Goal: Find specific page/section: Find specific page/section

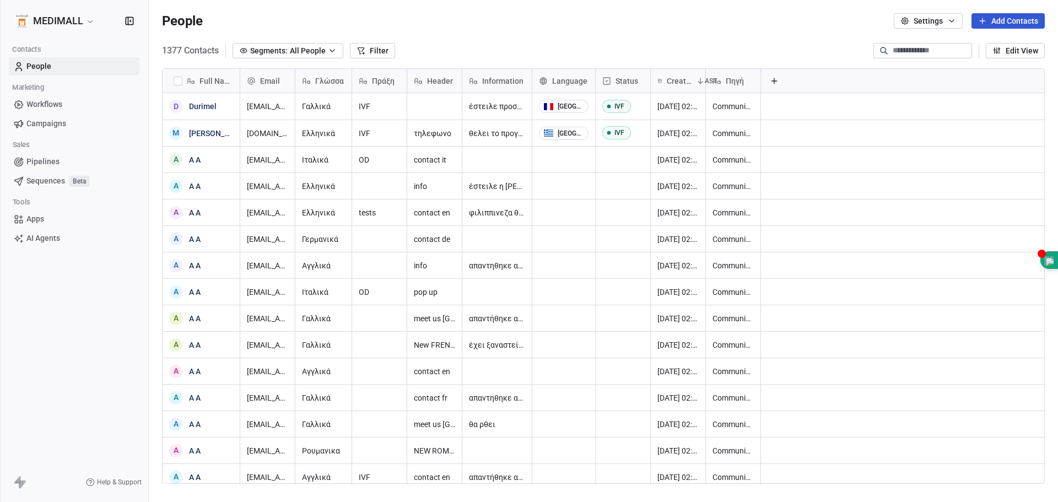
scroll to position [433, 901]
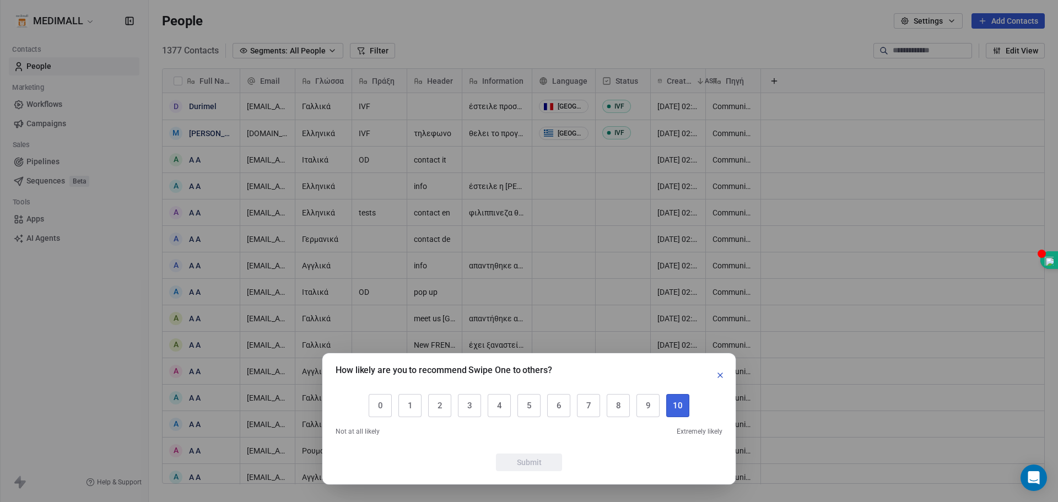
click at [686, 407] on button "10" at bounding box center [677, 405] width 23 height 23
click at [527, 464] on button "Submit" at bounding box center [529, 463] width 66 height 18
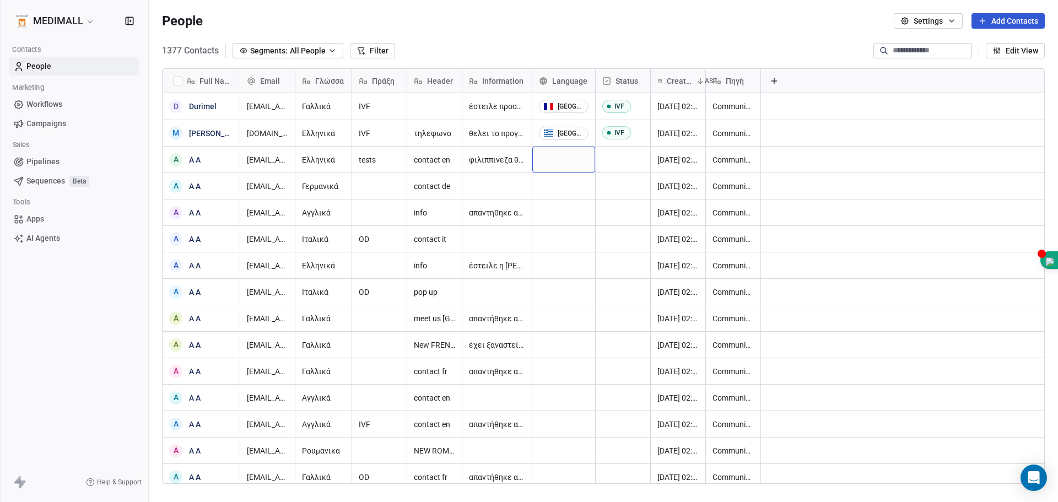
click at [574, 160] on div "grid" at bounding box center [563, 160] width 63 height 26
type input "*"
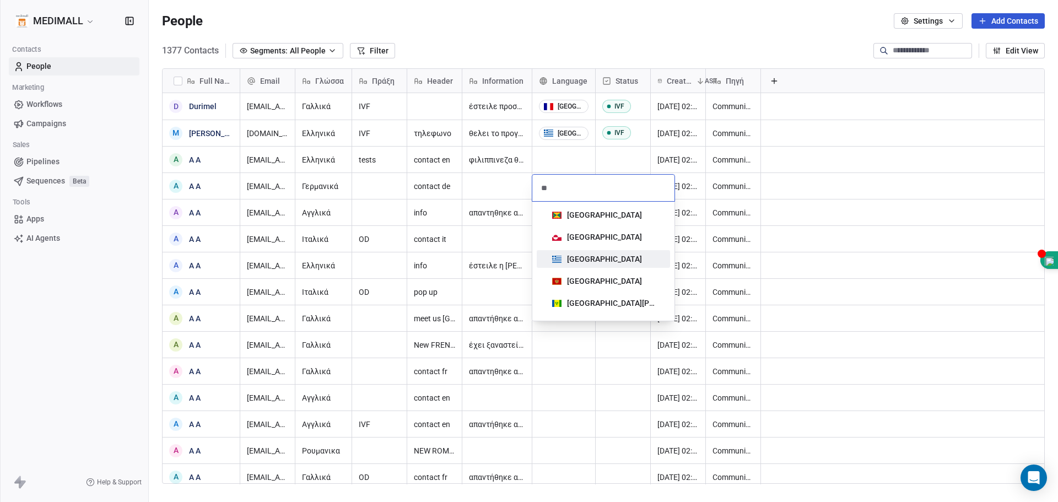
type input "**"
click at [588, 264] on div "[GEOGRAPHIC_DATA]" at bounding box center [604, 259] width 75 height 11
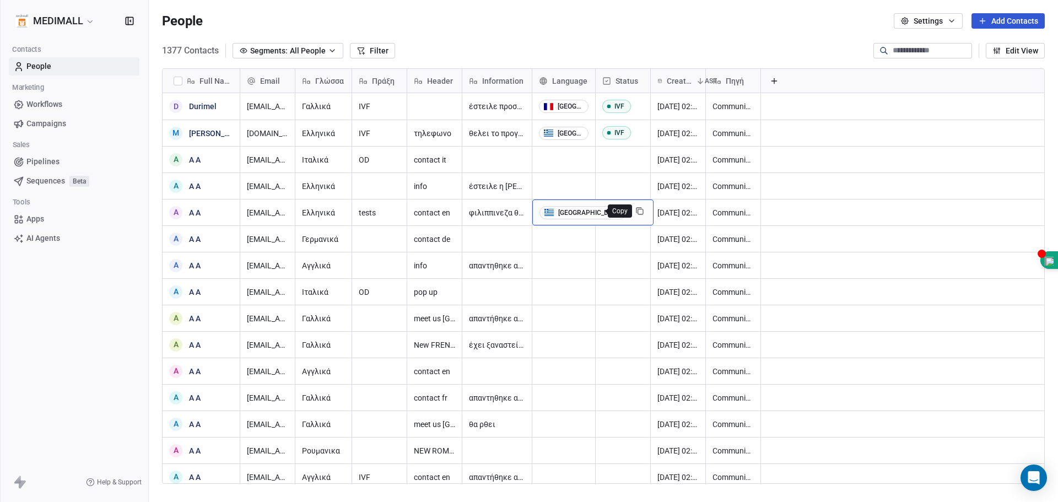
click at [637, 209] on icon "grid" at bounding box center [639, 210] width 5 height 5
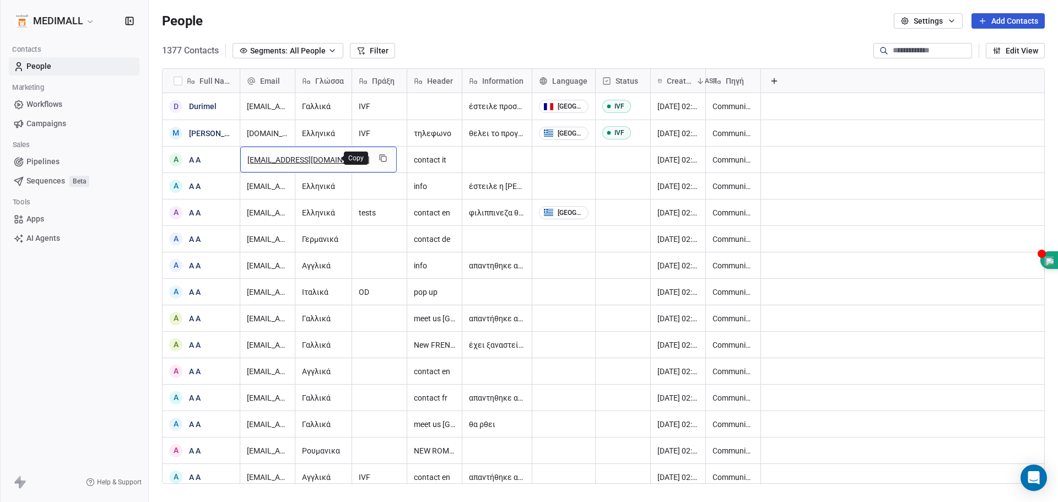
click at [379, 159] on icon "grid" at bounding box center [383, 158] width 9 height 9
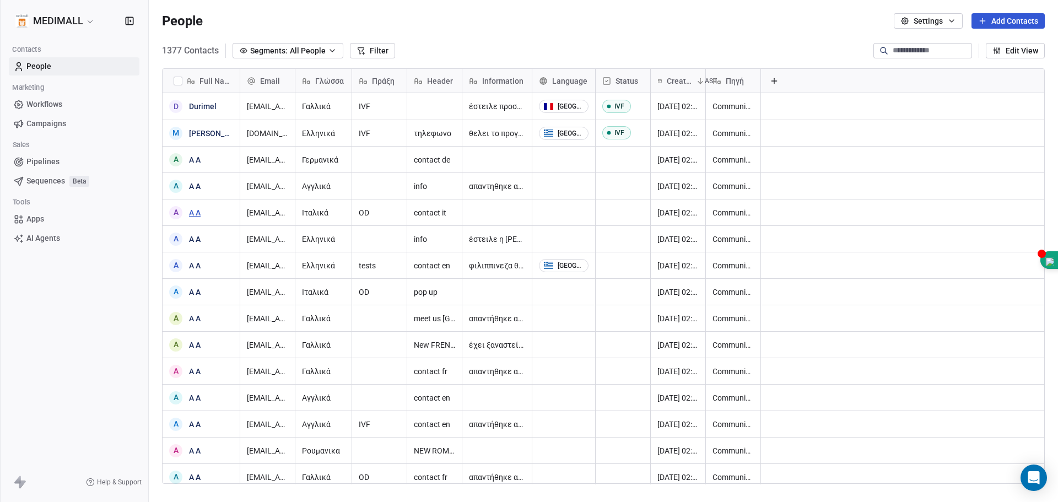
click at [197, 210] on link "A A" at bounding box center [195, 212] width 12 height 9
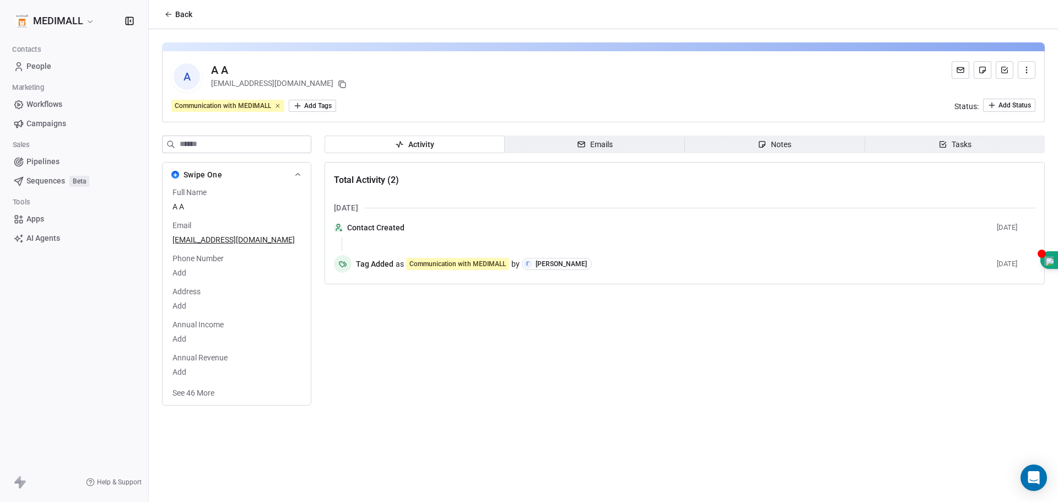
click at [164, 15] on icon at bounding box center [168, 14] width 9 height 9
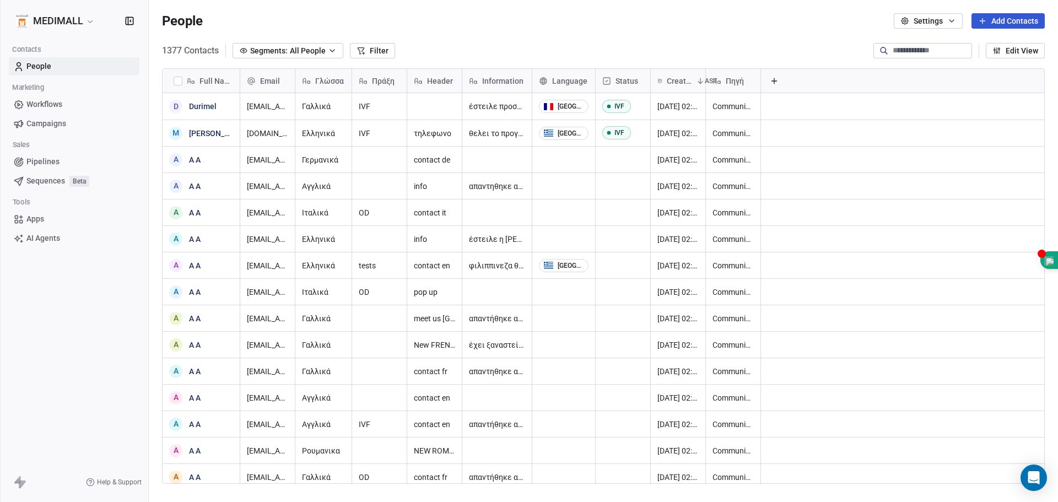
scroll to position [433, 901]
click at [213, 216] on div "A A A" at bounding box center [201, 213] width 77 height 26
type textarea "*"
type textarea "**********"
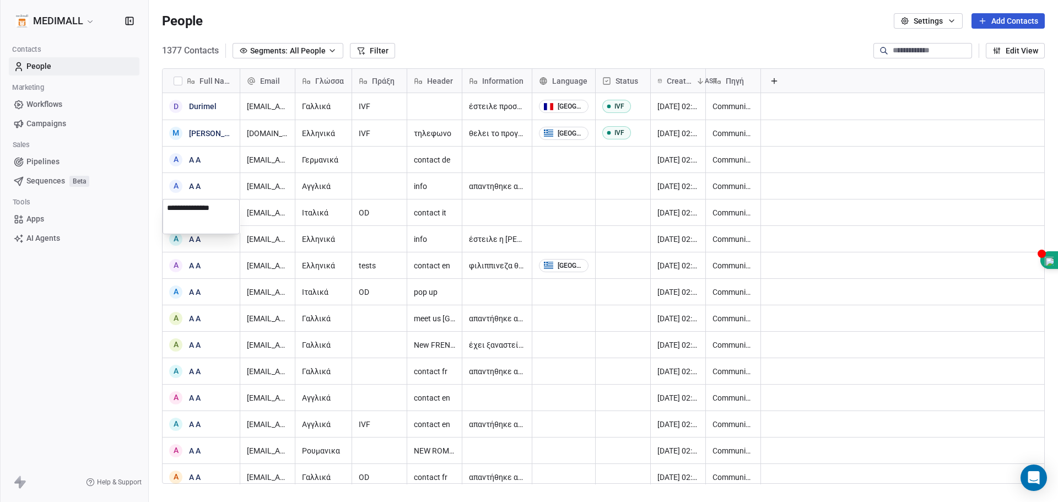
click at [227, 219] on textarea "**********" at bounding box center [201, 217] width 76 height 34
click at [340, 212] on html "MEDIMALL Contacts People Marketing Workflows Campaigns Sales Pipelines Sequence…" at bounding box center [529, 251] width 1058 height 502
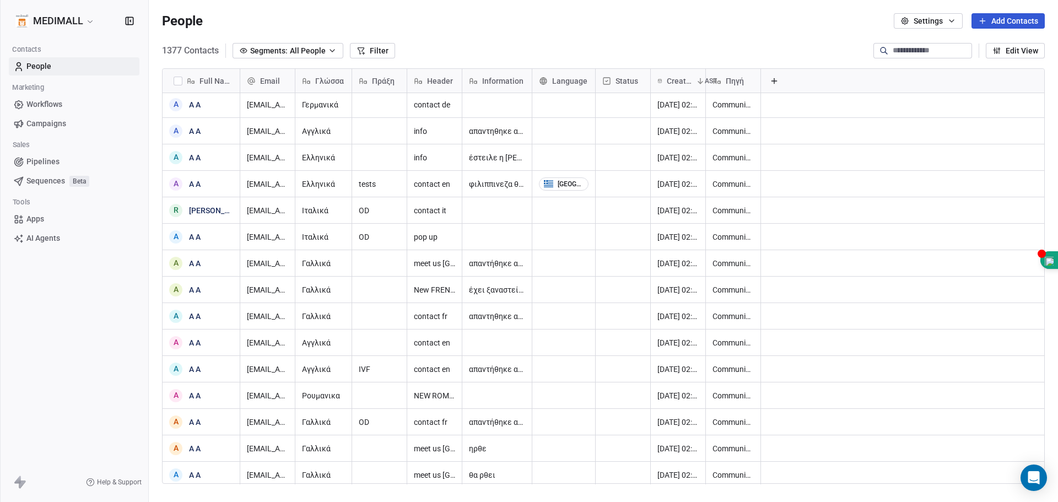
scroll to position [0, 0]
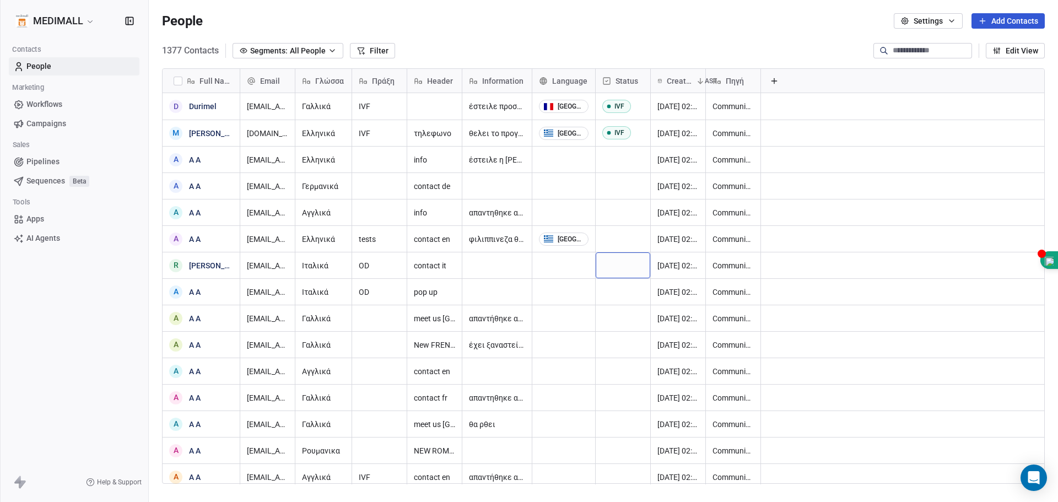
click at [616, 266] on div "grid" at bounding box center [623, 265] width 55 height 26
click at [623, 288] on div "OD" at bounding box center [623, 292] width 9 height 8
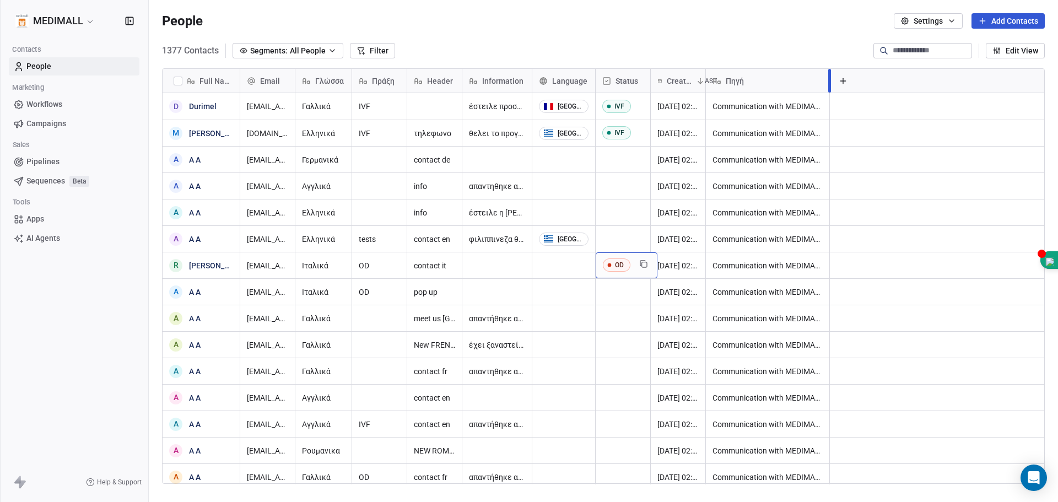
drag, startPoint x: 760, startPoint y: 81, endPoint x: 829, endPoint y: 93, distance: 69.9
click at [829, 93] on div "Email Γλώσσα Πράξη Header Information Language Status Created Date AST Πηγή" at bounding box center [642, 81] width 805 height 24
click at [45, 21] on html "MEDIMALL Contacts People Marketing Workflows Campaigns Sales Pipelines Sequence…" at bounding box center [529, 251] width 1058 height 502
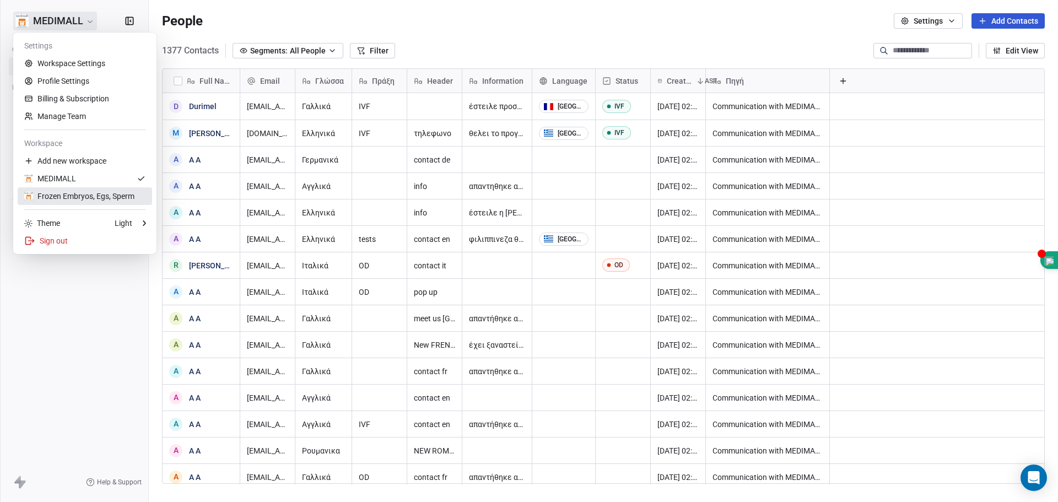
drag, startPoint x: 83, startPoint y: 199, endPoint x: 775, endPoint y: 193, distance: 691.7
click at [84, 199] on div "Frozen Embryos, Egs, Sperm" at bounding box center [79, 196] width 110 height 11
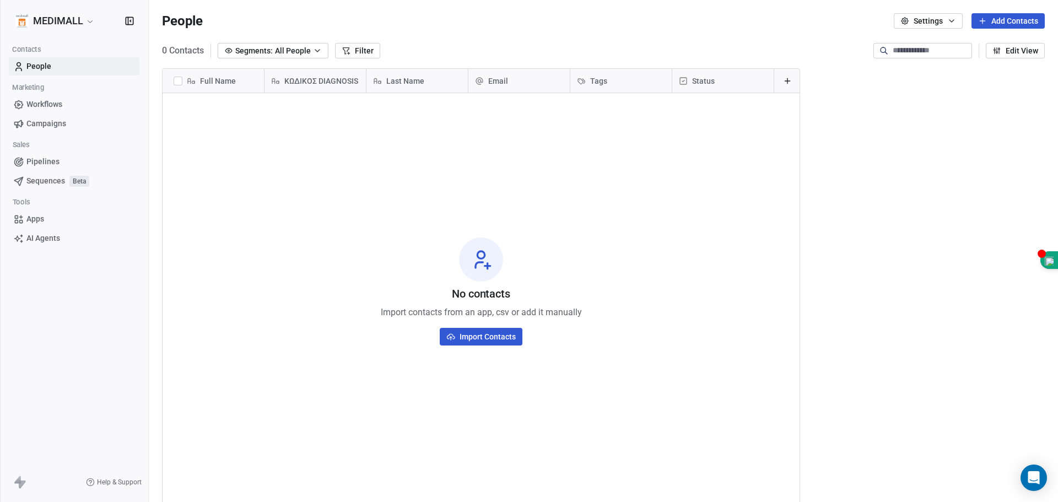
scroll to position [433, 901]
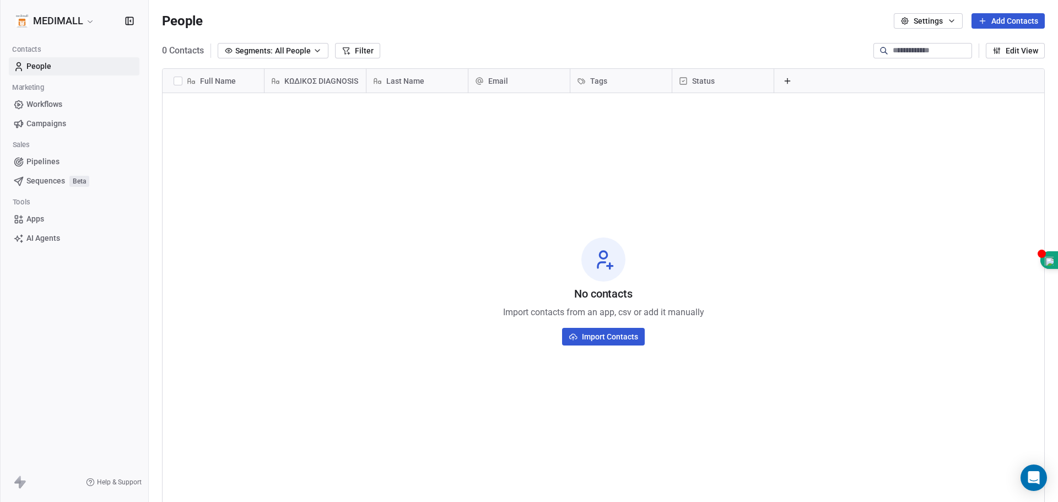
click at [55, 24] on html "MEDIMALL Contacts People Marketing Workflows Campaigns Sales Pipelines Sequence…" at bounding box center [529, 251] width 1058 height 502
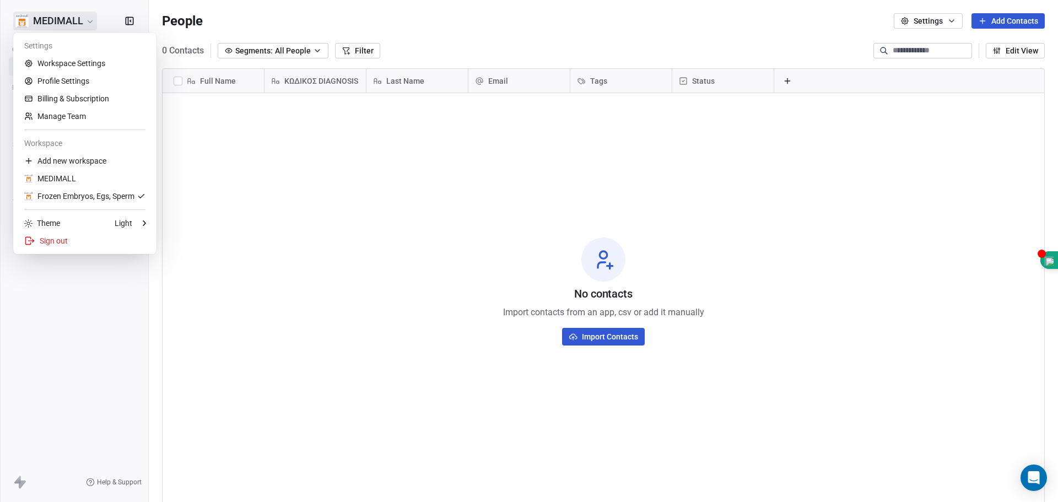
click at [259, 203] on html "MEDIMALL Contacts People Marketing Workflows Campaigns Sales Pipelines Sequence…" at bounding box center [529, 251] width 1058 height 502
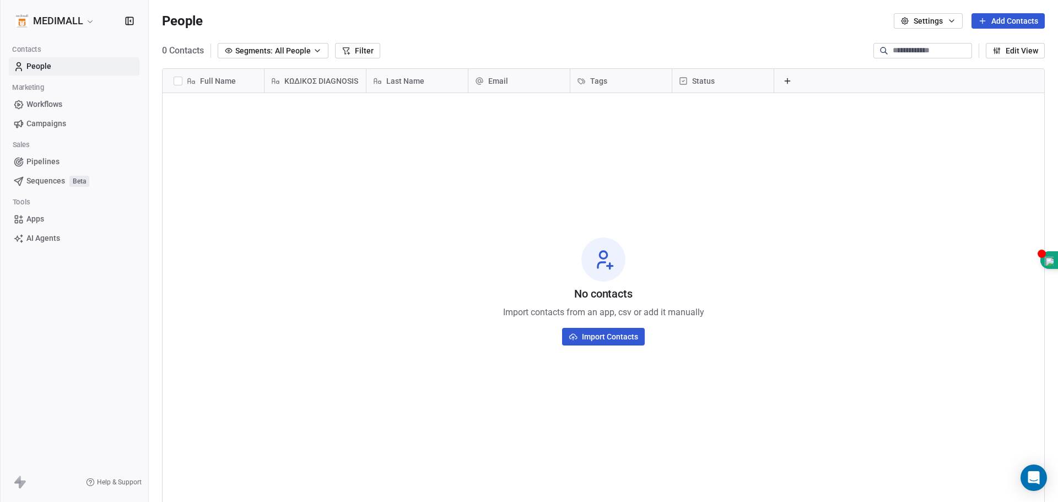
click at [58, 18] on html "MEDIMALL Contacts People Marketing Workflows Campaigns Sales Pipelines Sequence…" at bounding box center [529, 251] width 1058 height 502
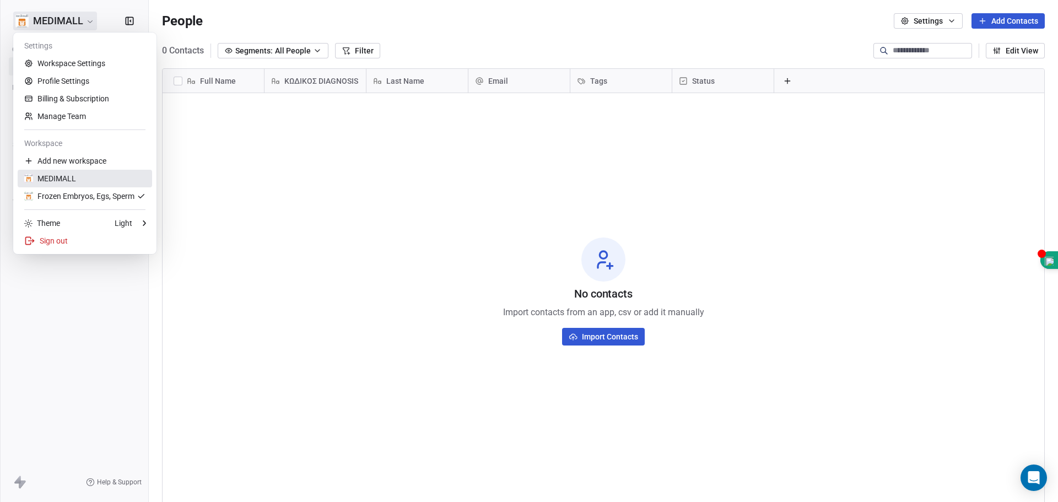
click at [63, 179] on div "MEDIMALL" at bounding box center [50, 178] width 52 height 11
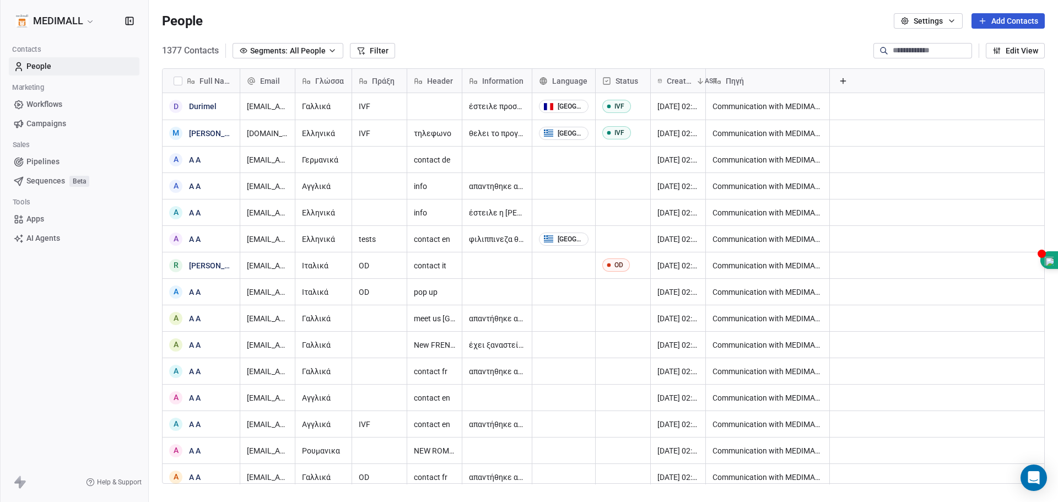
scroll to position [433, 901]
click at [62, 24] on html "MEDIMALL Contacts People Marketing Workflows Campaigns Sales Pipelines Sequence…" at bounding box center [529, 251] width 1058 height 502
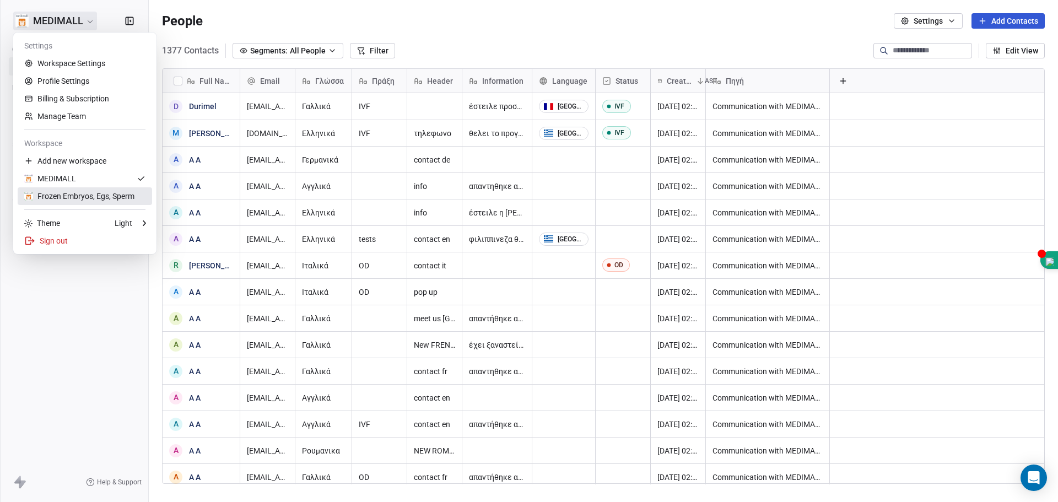
click at [52, 200] on div "Frozen Embryos, Egs, Sperm" at bounding box center [79, 196] width 110 height 11
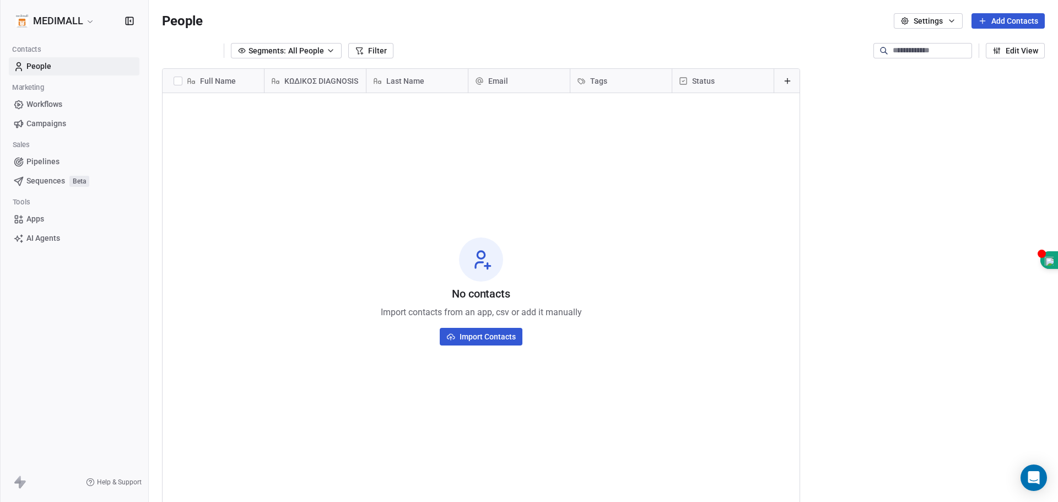
scroll to position [433, 901]
